Goal: Information Seeking & Learning: Learn about a topic

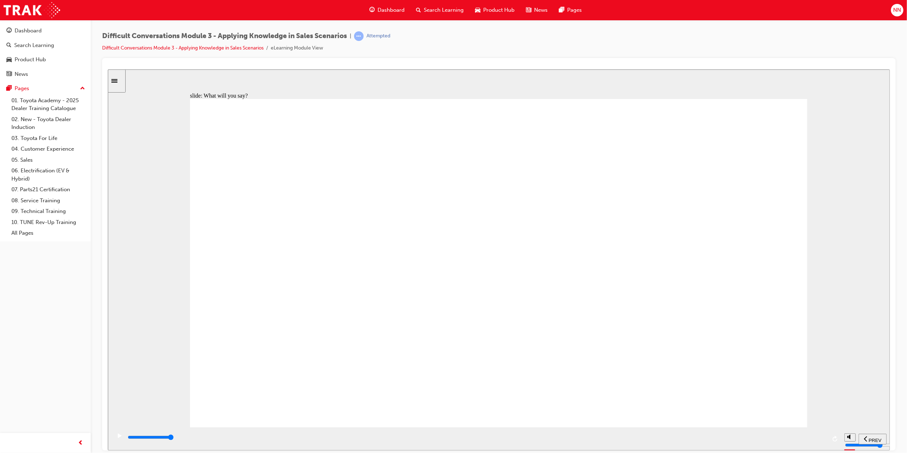
drag, startPoint x: 759, startPoint y: 440, endPoint x: 821, endPoint y: 442, distance: 62.7
click at [821, 441] on div "playback controls" at bounding box center [477, 437] width 700 height 8
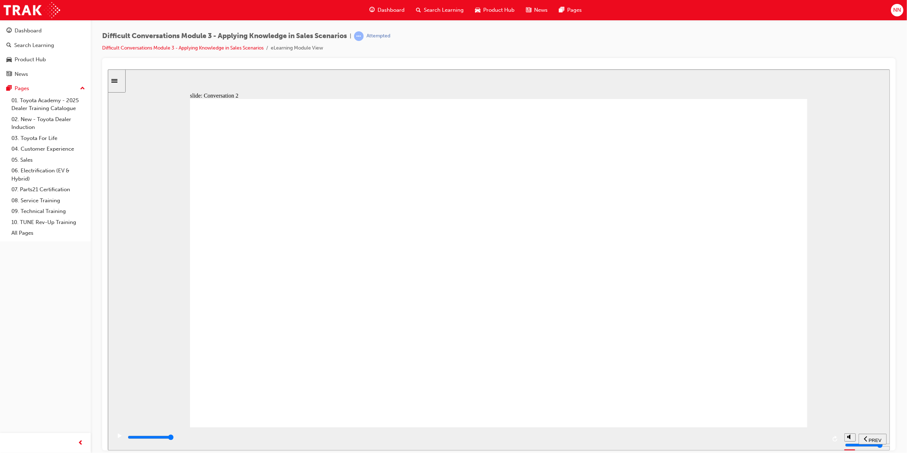
drag, startPoint x: 590, startPoint y: 436, endPoint x: 685, endPoint y: 446, distance: 95.5
click at [679, 441] on div "playback controls" at bounding box center [477, 437] width 700 height 8
click at [778, 441] on div "playback controls" at bounding box center [477, 437] width 700 height 8
drag, startPoint x: 793, startPoint y: 442, endPoint x: 800, endPoint y: 442, distance: 6.4
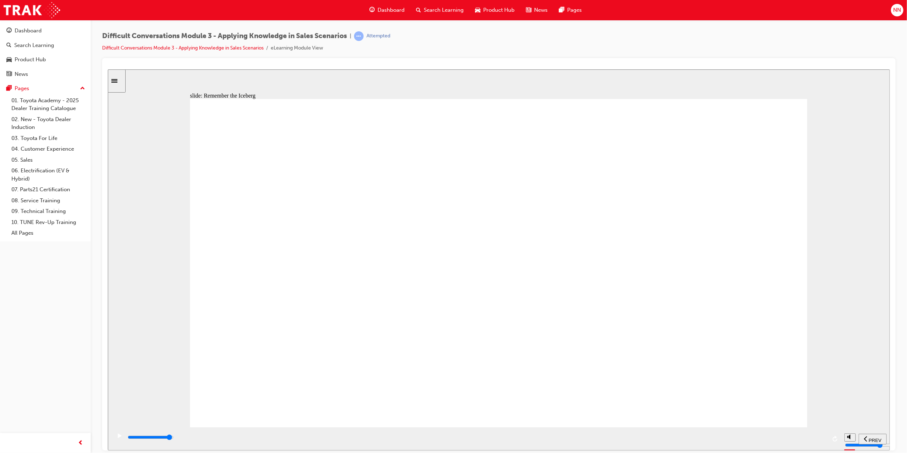
click at [800, 441] on div "playback controls" at bounding box center [477, 437] width 700 height 8
drag, startPoint x: 646, startPoint y: 440, endPoint x: 756, endPoint y: 441, distance: 110.0
click at [754, 441] on div "playback controls" at bounding box center [477, 437] width 700 height 8
drag, startPoint x: 702, startPoint y: 140, endPoint x: 683, endPoint y: 149, distance: 21.3
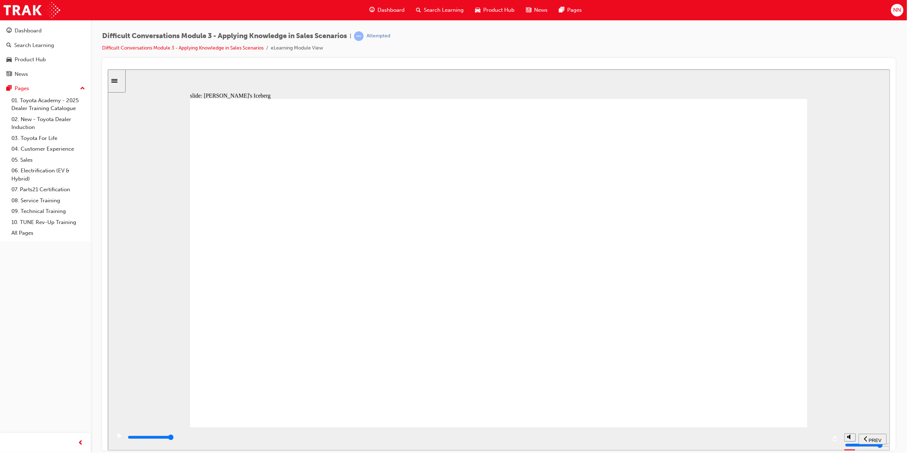
drag, startPoint x: 504, startPoint y: 169, endPoint x: 647, endPoint y: 147, distance: 144.0
drag, startPoint x: 686, startPoint y: 141, endPoint x: 627, endPoint y: 164, distance: 63.2
drag, startPoint x: 627, startPoint y: 164, endPoint x: 490, endPoint y: 197, distance: 141.8
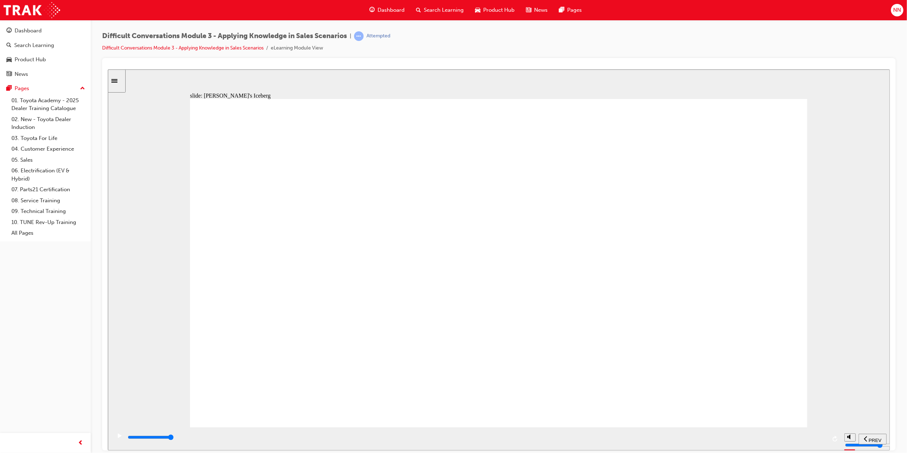
drag, startPoint x: 490, startPoint y: 197, endPoint x: 591, endPoint y: 163, distance: 107.2
drag, startPoint x: 648, startPoint y: 126, endPoint x: 447, endPoint y: 187, distance: 209.5
click at [817, 439] on div "playback controls" at bounding box center [477, 437] width 700 height 8
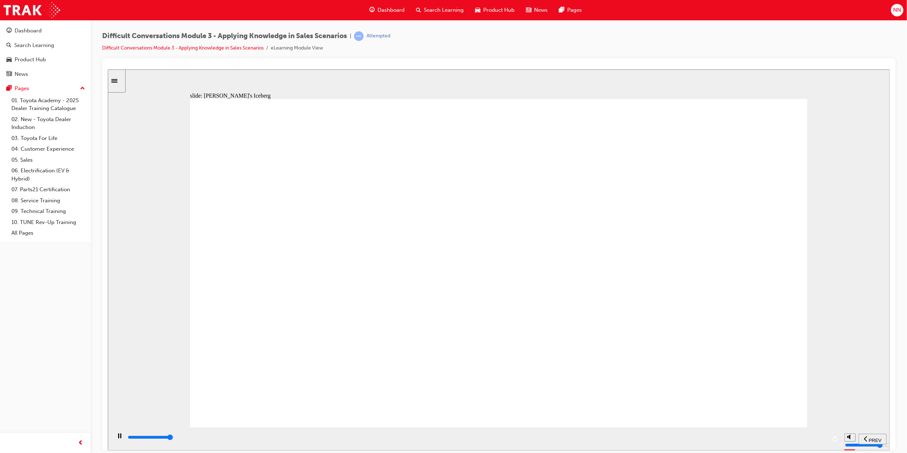
click at [817, 439] on div "playback controls" at bounding box center [477, 437] width 700 height 8
drag, startPoint x: 682, startPoint y: 143, endPoint x: 405, endPoint y: 243, distance: 294.9
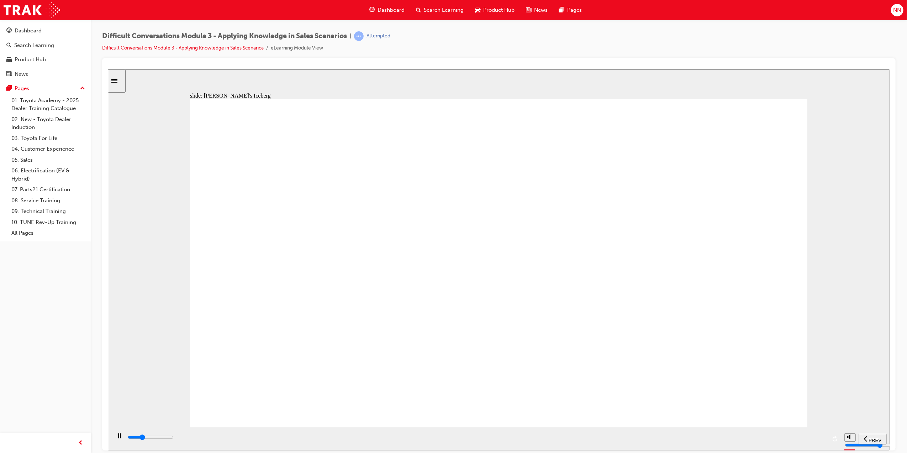
drag, startPoint x: 793, startPoint y: 441, endPoint x: 798, endPoint y: 441, distance: 5.0
click at [794, 441] on div "playback controls" at bounding box center [477, 437] width 700 height 8
click at [807, 441] on div "playback controls" at bounding box center [477, 437] width 700 height 8
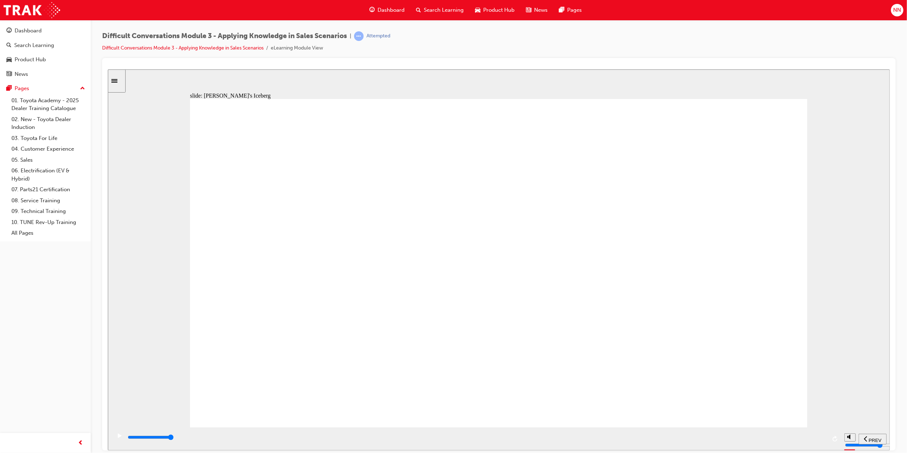
drag, startPoint x: 691, startPoint y: 139, endPoint x: 423, endPoint y: 241, distance: 286.2
click at [812, 439] on div "playback controls" at bounding box center [477, 437] width 700 height 8
drag, startPoint x: 686, startPoint y: 150, endPoint x: 451, endPoint y: 245, distance: 254.0
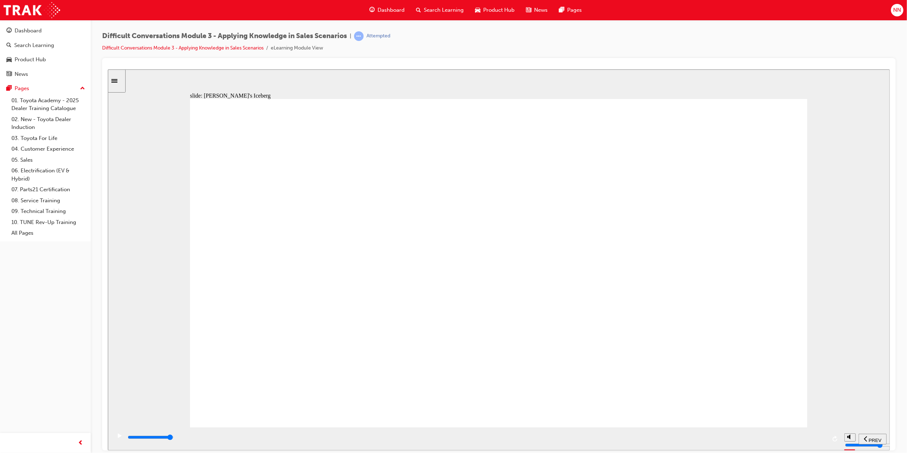
click at [813, 436] on div "playback controls" at bounding box center [477, 437] width 700 height 8
drag, startPoint x: 681, startPoint y: 135, endPoint x: 426, endPoint y: 233, distance: 273.7
click at [807, 440] on div "playback controls" at bounding box center [477, 437] width 700 height 8
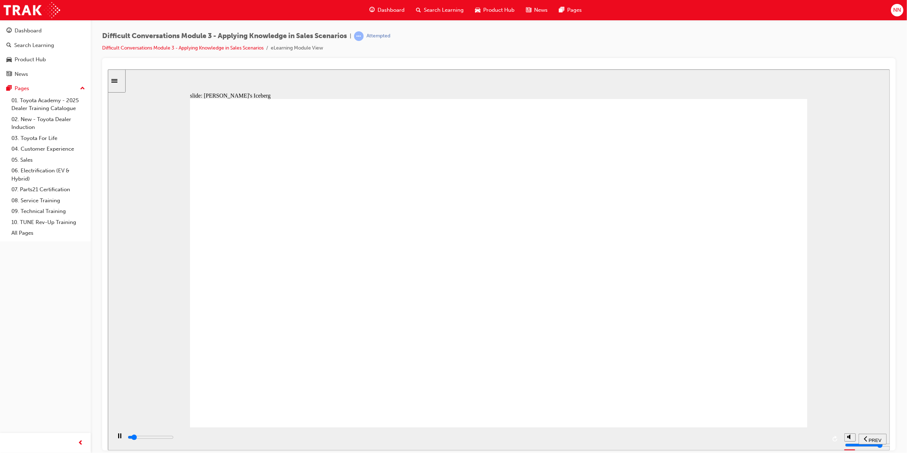
click at [807, 440] on div "playback controls" at bounding box center [477, 437] width 700 height 8
drag, startPoint x: 673, startPoint y: 148, endPoint x: 495, endPoint y: 226, distance: 194.2
drag, startPoint x: 675, startPoint y: 142, endPoint x: 411, endPoint y: 247, distance: 283.6
click at [814, 438] on div "playback controls" at bounding box center [477, 437] width 700 height 8
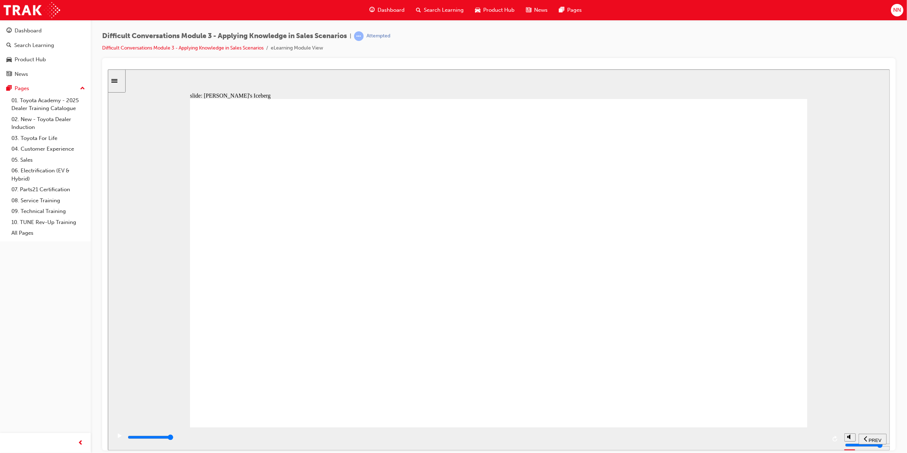
drag, startPoint x: 685, startPoint y: 142, endPoint x: 427, endPoint y: 185, distance: 261.5
click at [173, 438] on input "slide progress" at bounding box center [150, 437] width 46 height 6
drag, startPoint x: 689, startPoint y: 152, endPoint x: 408, endPoint y: 248, distance: 296.4
click at [173, 438] on input "slide progress" at bounding box center [150, 437] width 46 height 6
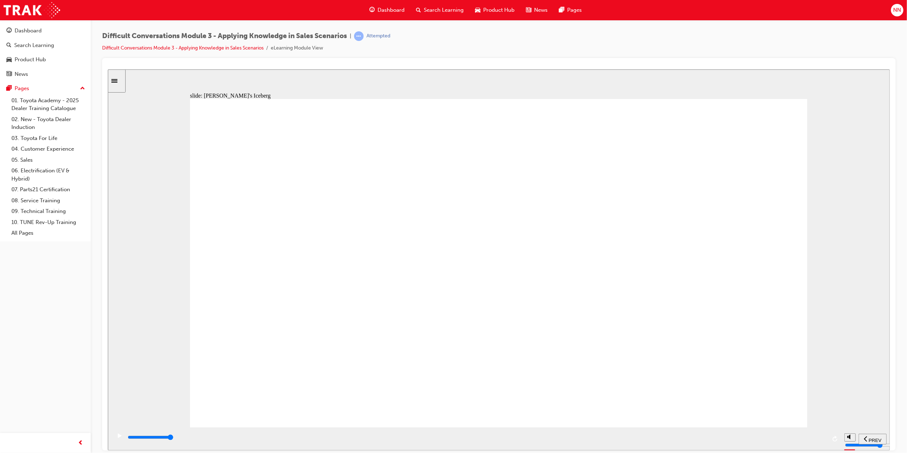
drag, startPoint x: 689, startPoint y: 154, endPoint x: 438, endPoint y: 202, distance: 255.0
click at [173, 438] on input "slide progress" at bounding box center [150, 437] width 46 height 6
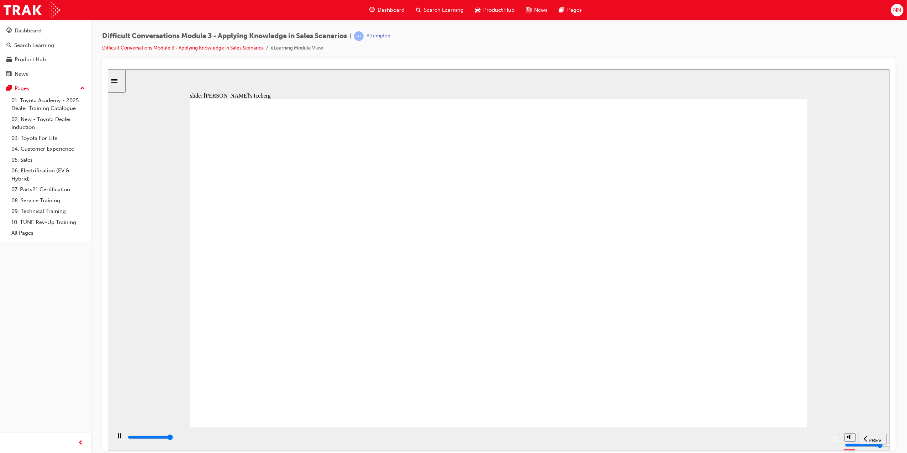
click at [814, 441] on div "playback controls" at bounding box center [477, 437] width 700 height 8
type input "9000"
radio input "true"
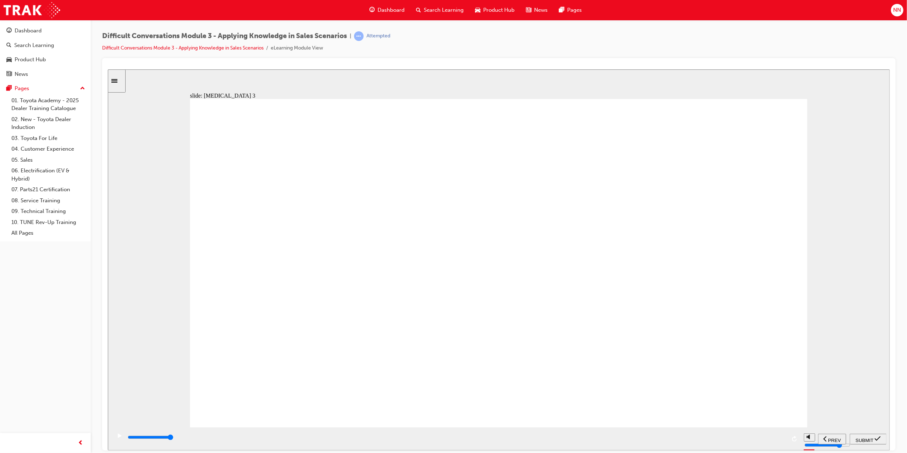
click at [868, 437] on span "SUBMIT" at bounding box center [864, 439] width 18 height 5
click at [173, 437] on input "slide progress" at bounding box center [150, 437] width 46 height 6
type input "9800"
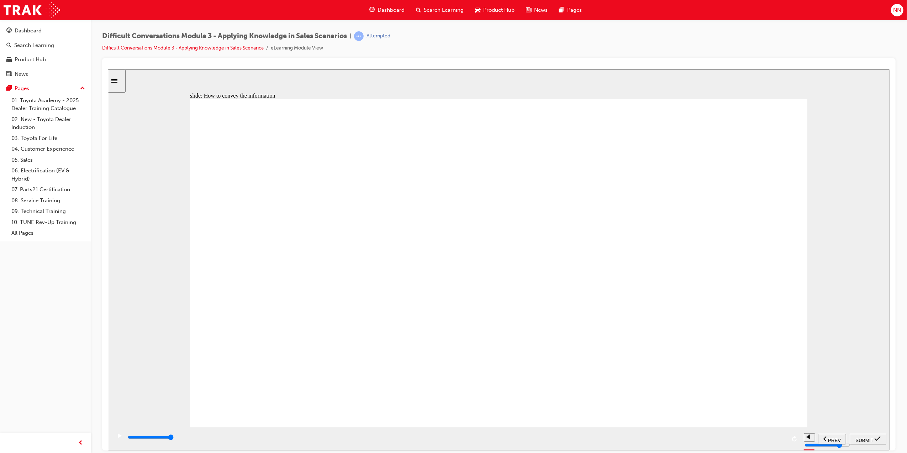
checkbox input "true"
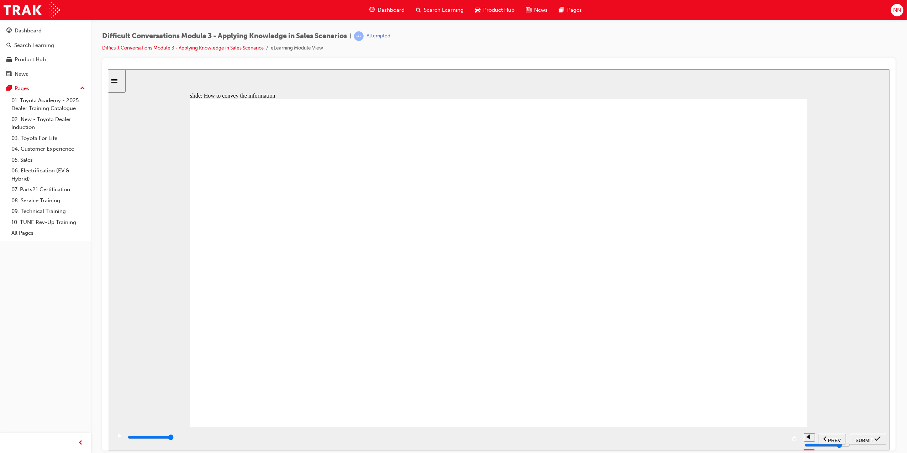
click at [867, 437] on span "SUBMIT" at bounding box center [864, 439] width 18 height 5
drag, startPoint x: 665, startPoint y: 316, endPoint x: 670, endPoint y: 320, distance: 6.7
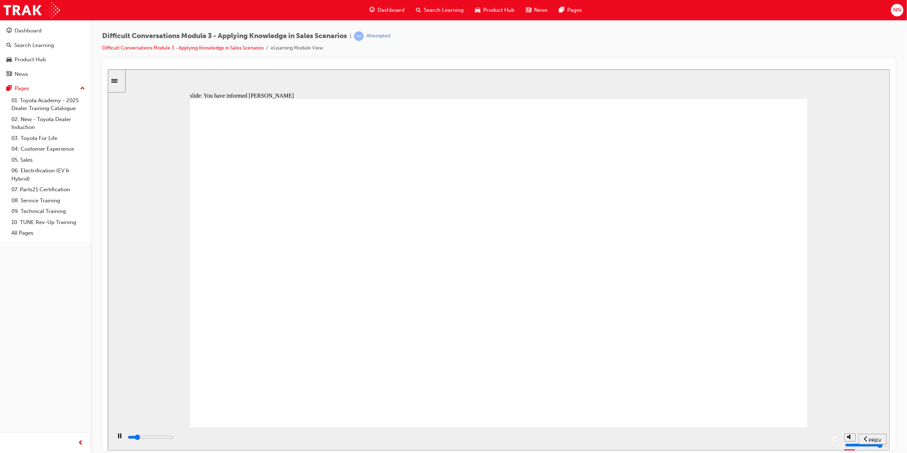
click at [173, 438] on input "slide progress" at bounding box center [150, 437] width 46 height 6
click at [773, 437] on div "playback controls" at bounding box center [456, 437] width 659 height 8
type input "10900"
